Goal: Task Accomplishment & Management: Complete application form

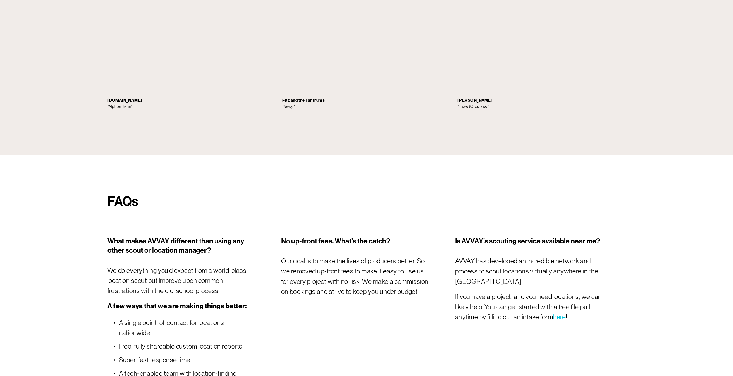
scroll to position [2217, 0]
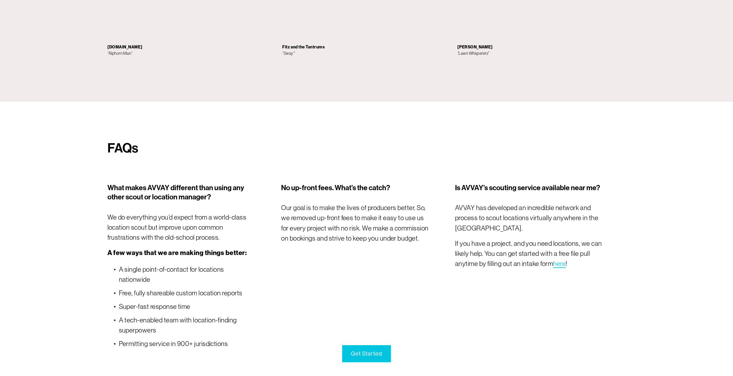
click at [365, 355] on link "Get Started" at bounding box center [366, 353] width 49 height 17
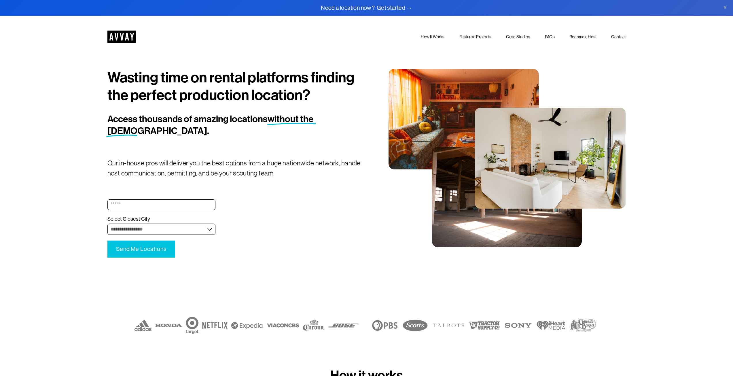
click at [474, 36] on link "Featured Projects" at bounding box center [475, 37] width 32 height 7
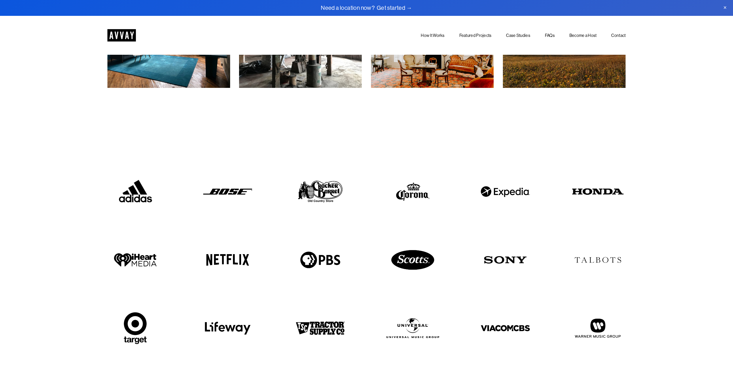
scroll to position [1485, 0]
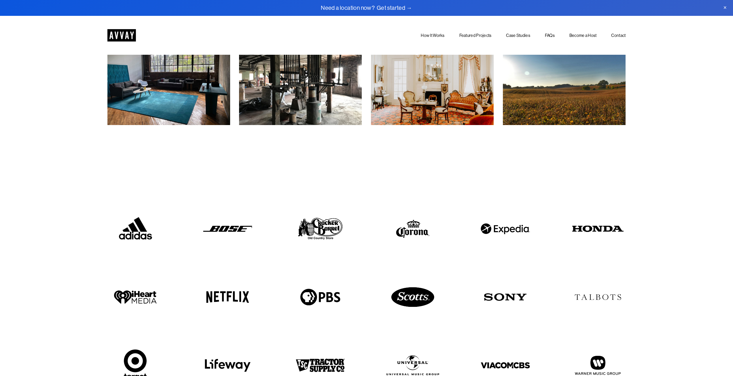
click at [355, 8] on link at bounding box center [366, 8] width 733 height 16
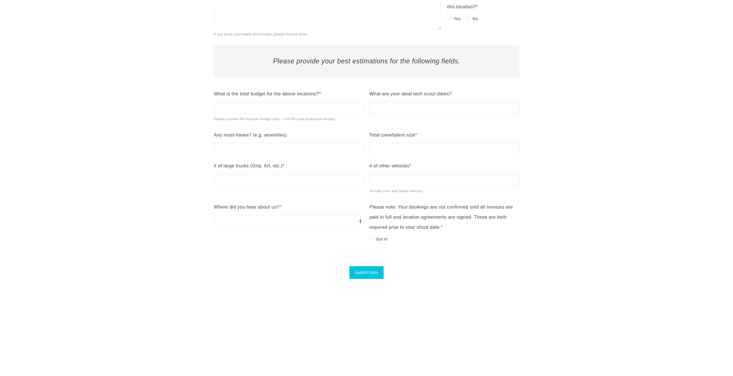
scroll to position [556, 0]
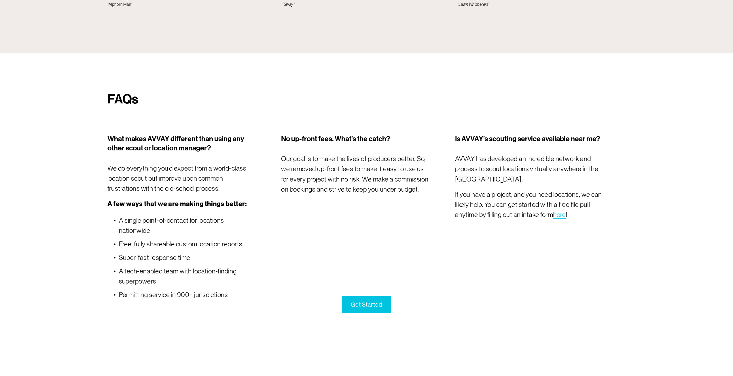
scroll to position [2291, 0]
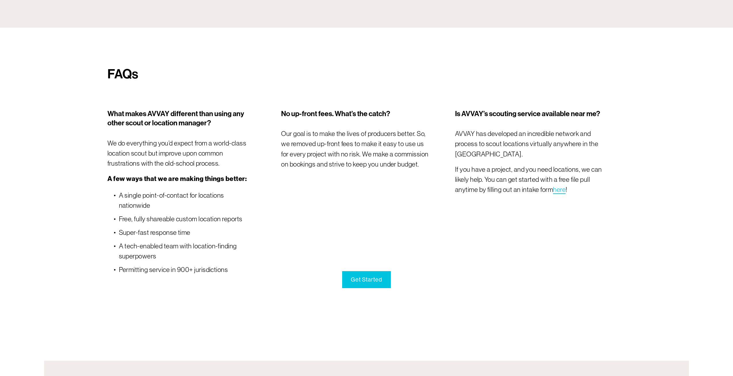
click at [557, 186] on span "here" at bounding box center [559, 189] width 13 height 7
